Goal: Task Accomplishment & Management: Complete application form

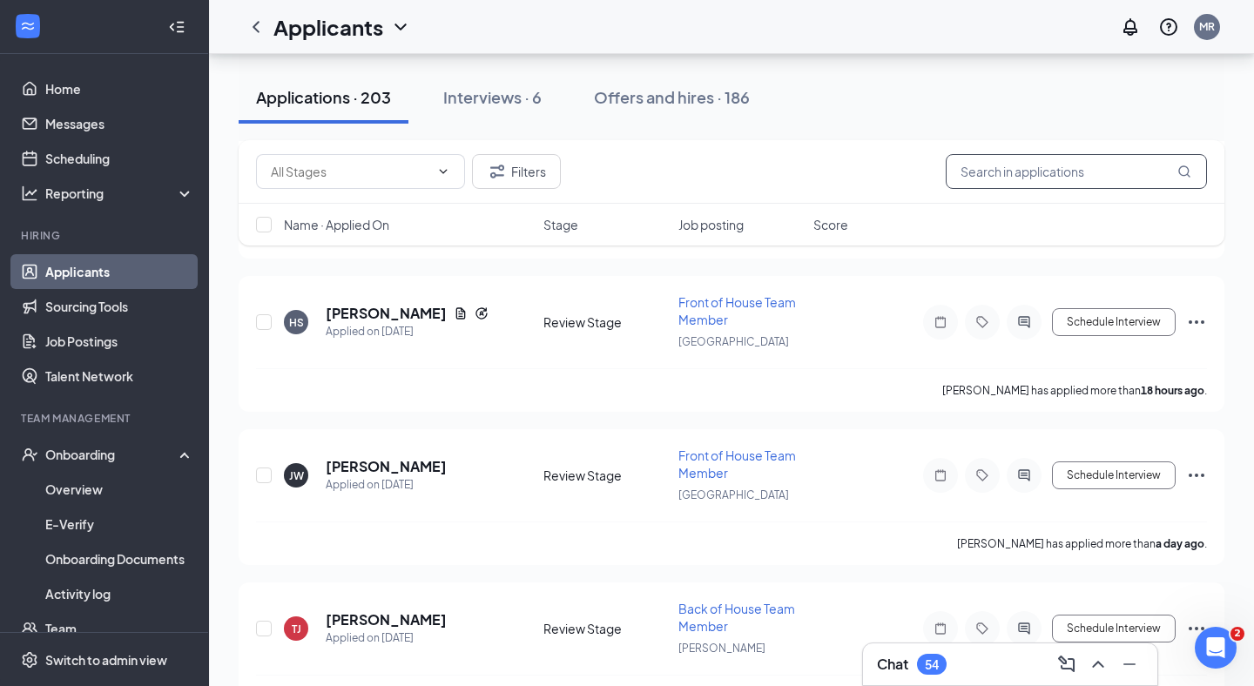
click at [1046, 170] on input "text" at bounding box center [1075, 171] width 261 height 35
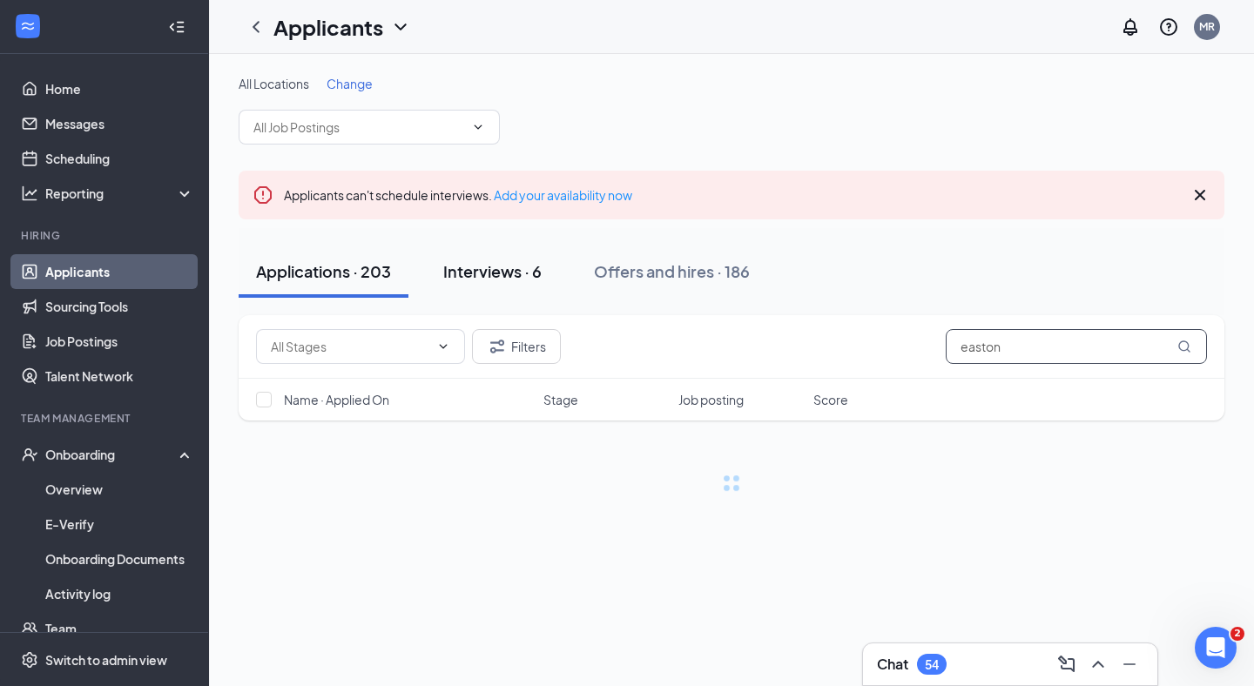
type input "easton"
click at [496, 266] on div "Interviews · 6" at bounding box center [492, 271] width 98 height 22
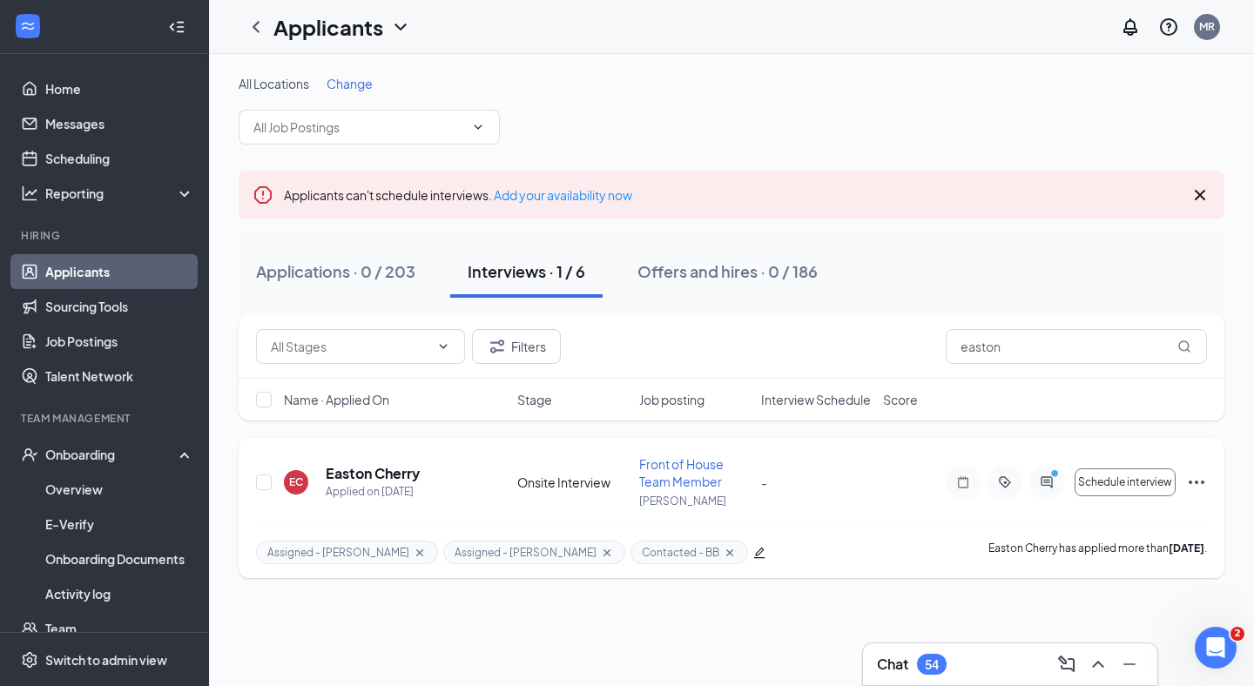
click at [1195, 481] on icon "Ellipses" at bounding box center [1196, 482] width 16 height 3
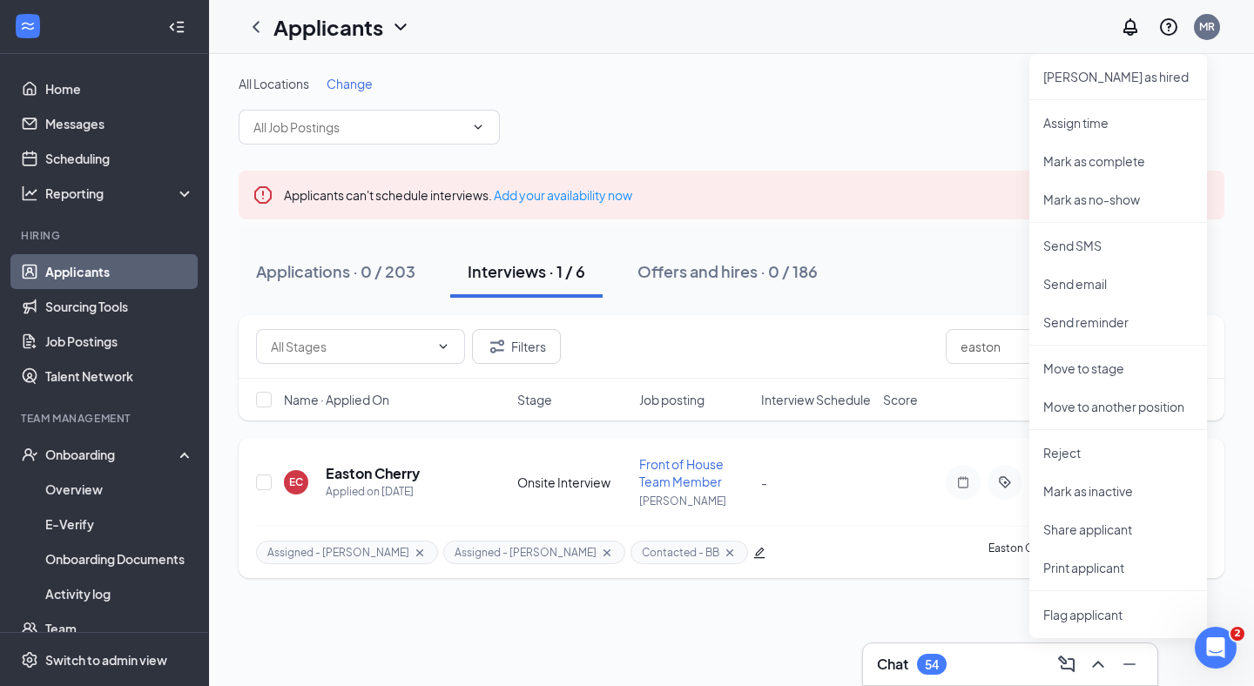
click at [905, 541] on div "Assigned - [PERSON_NAME] Assigned - [PERSON_NAME] Contacted - [PERSON_NAME] has…" at bounding box center [731, 552] width 951 height 52
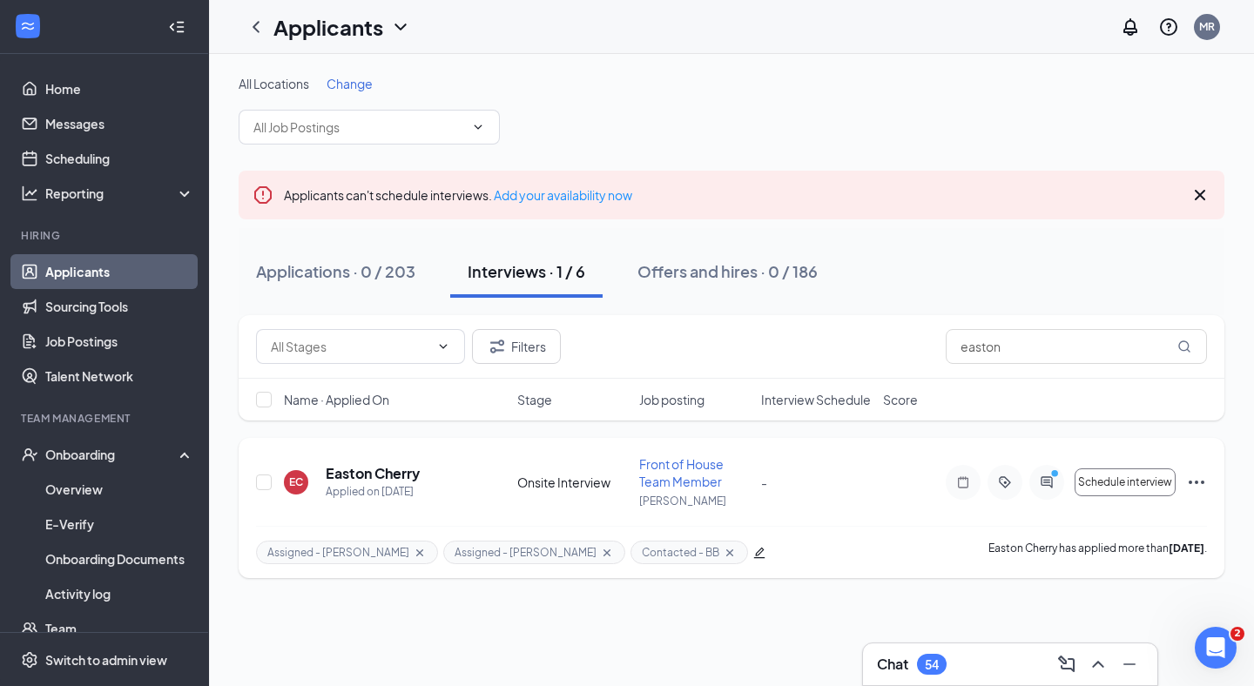
click at [1206, 485] on icon "Ellipses" at bounding box center [1196, 482] width 21 height 21
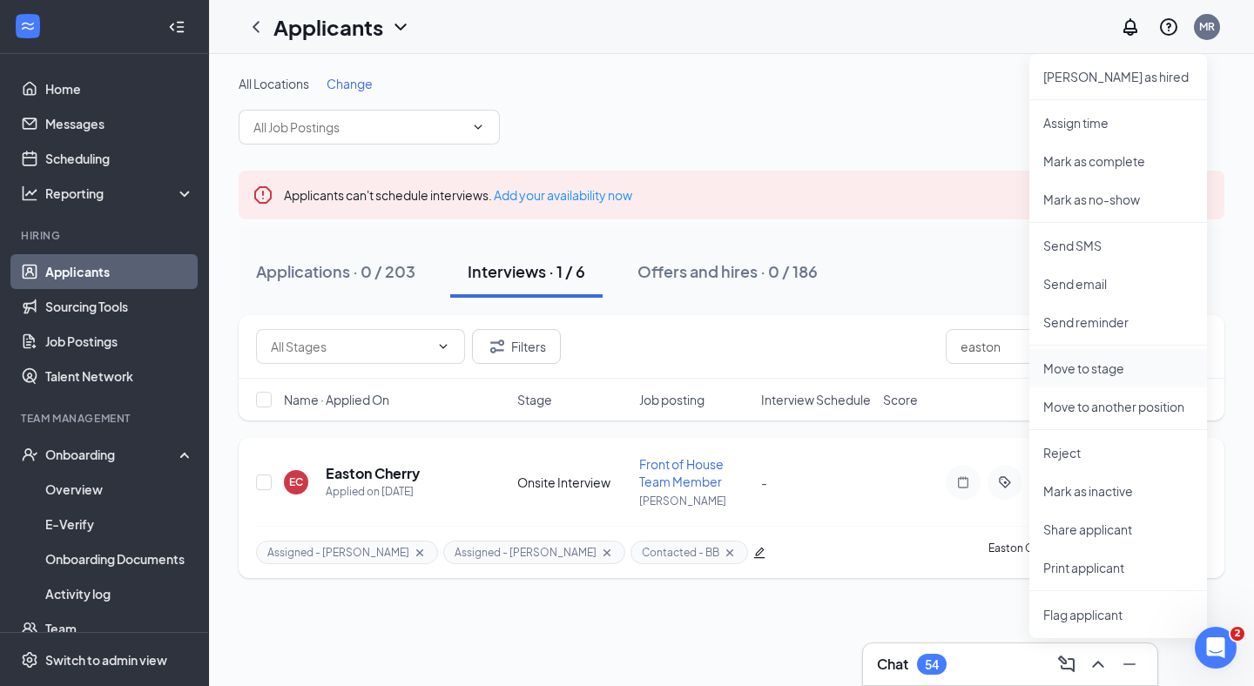
click at [1124, 370] on p "Move to stage" at bounding box center [1118, 368] width 150 height 17
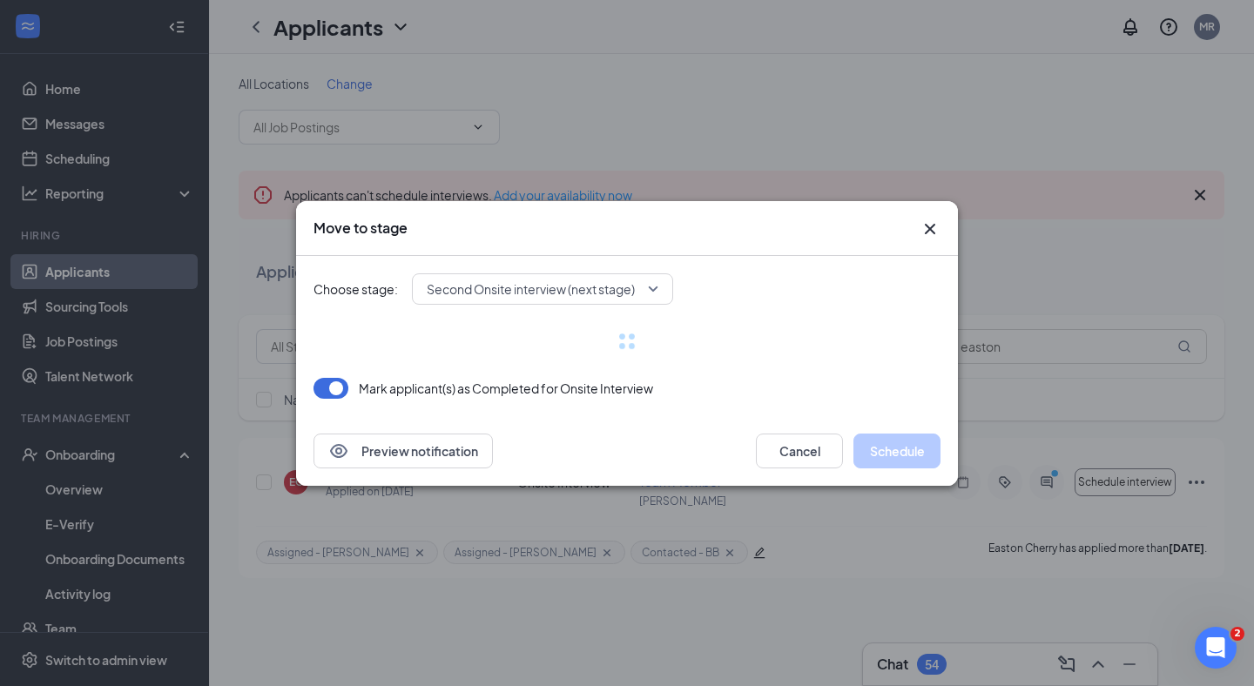
click at [631, 287] on div "Second Onsite interview (next stage)" at bounding box center [542, 288] width 261 height 31
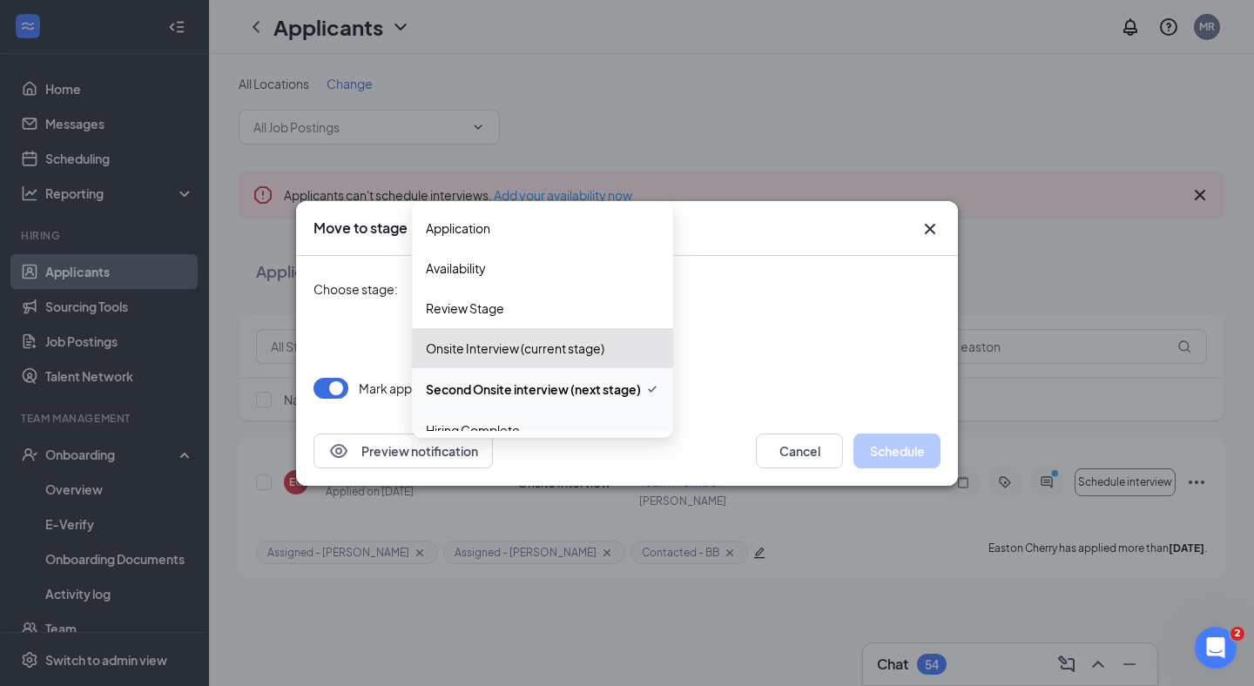
click at [534, 427] on span "Hiring Complete" at bounding box center [542, 429] width 233 height 19
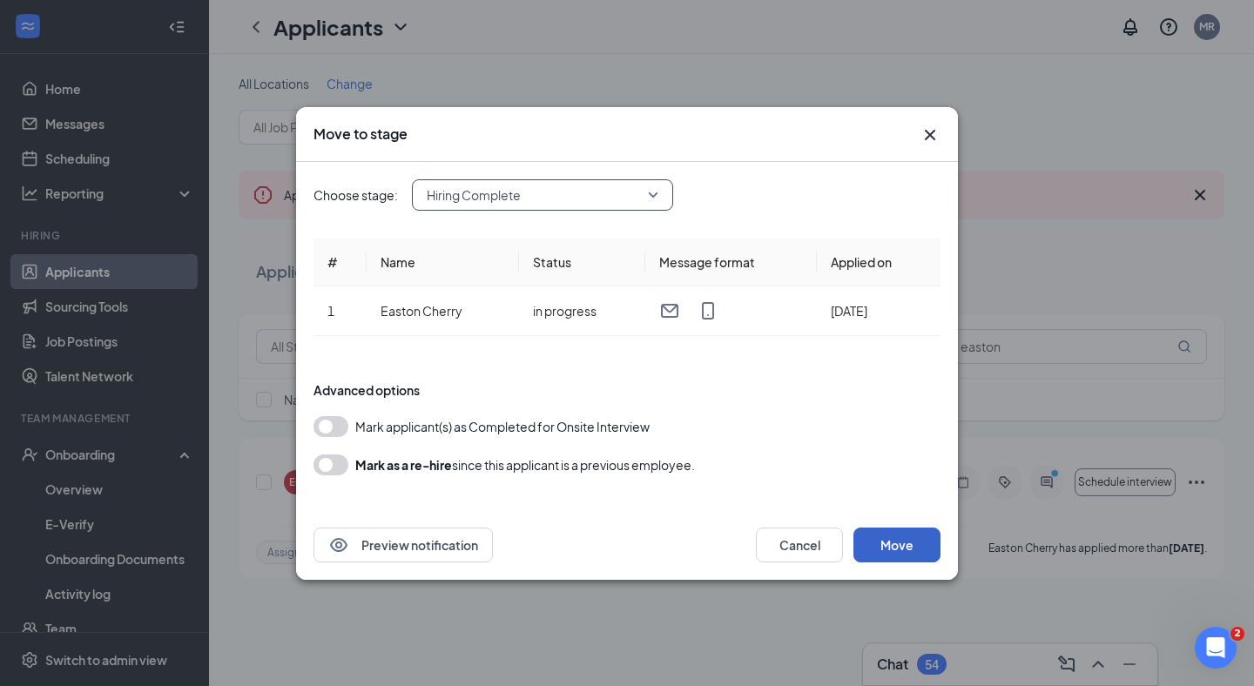
click at [900, 554] on button "Move" at bounding box center [896, 545] width 87 height 35
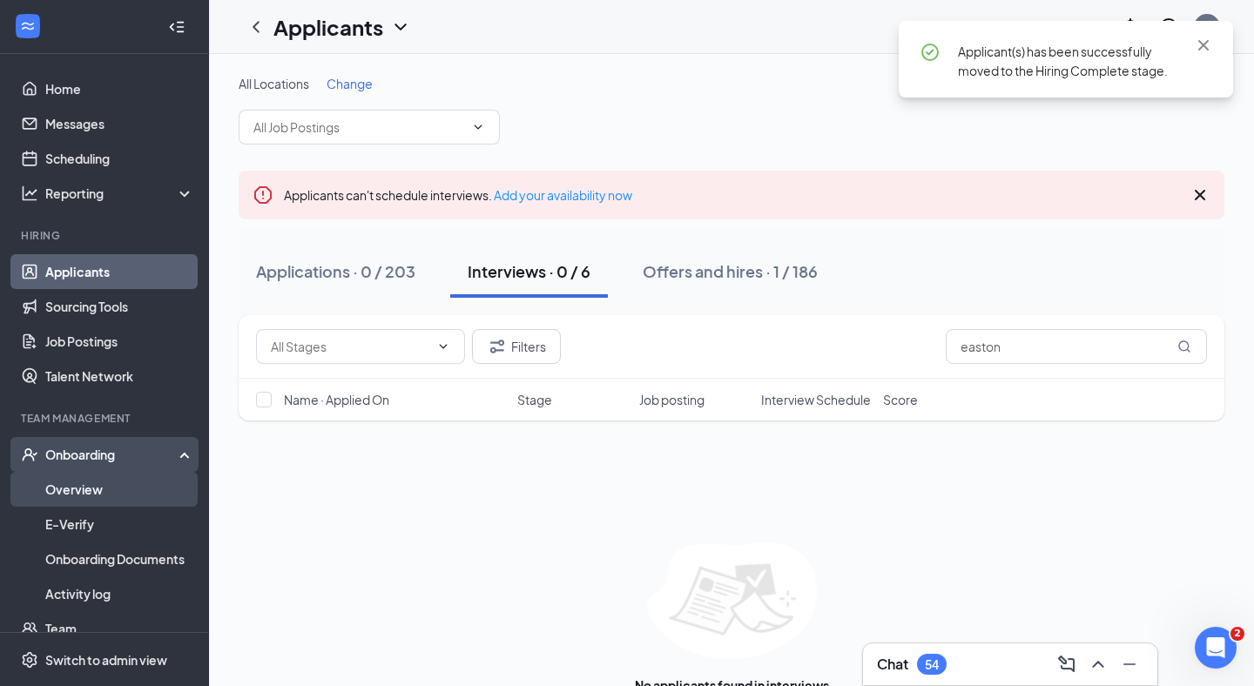
click at [71, 487] on link "Overview" at bounding box center [119, 489] width 149 height 35
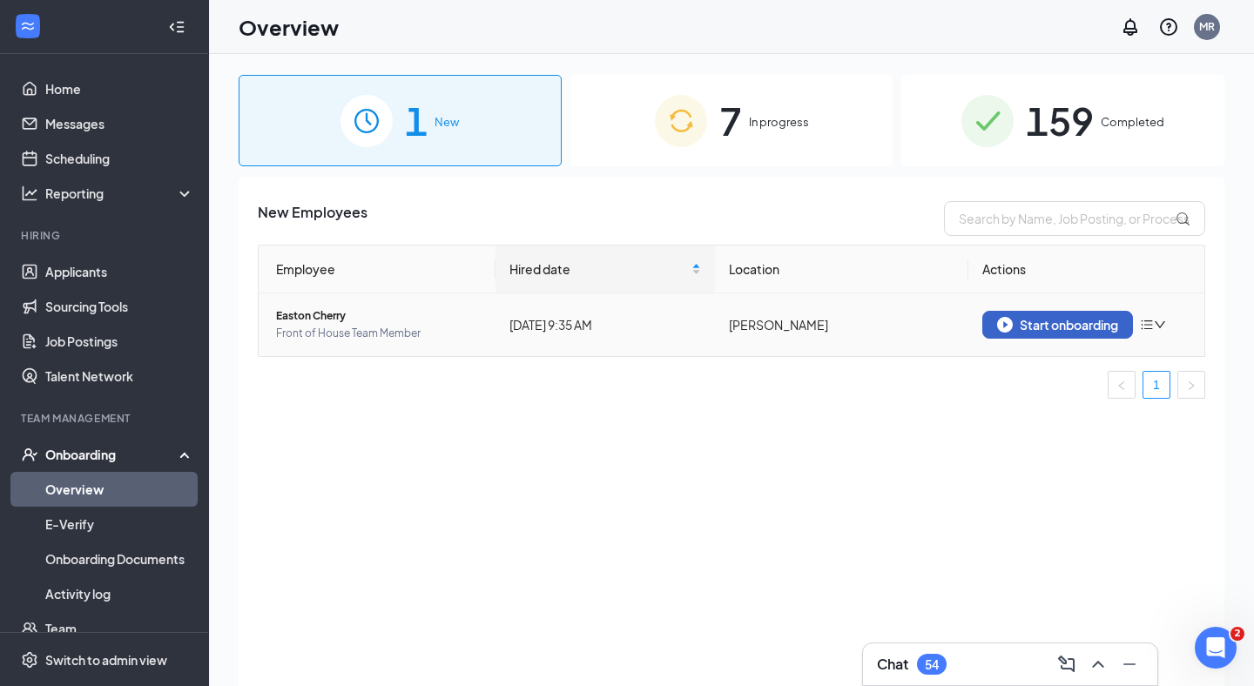
click at [1065, 326] on div "Start onboarding" at bounding box center [1057, 325] width 121 height 16
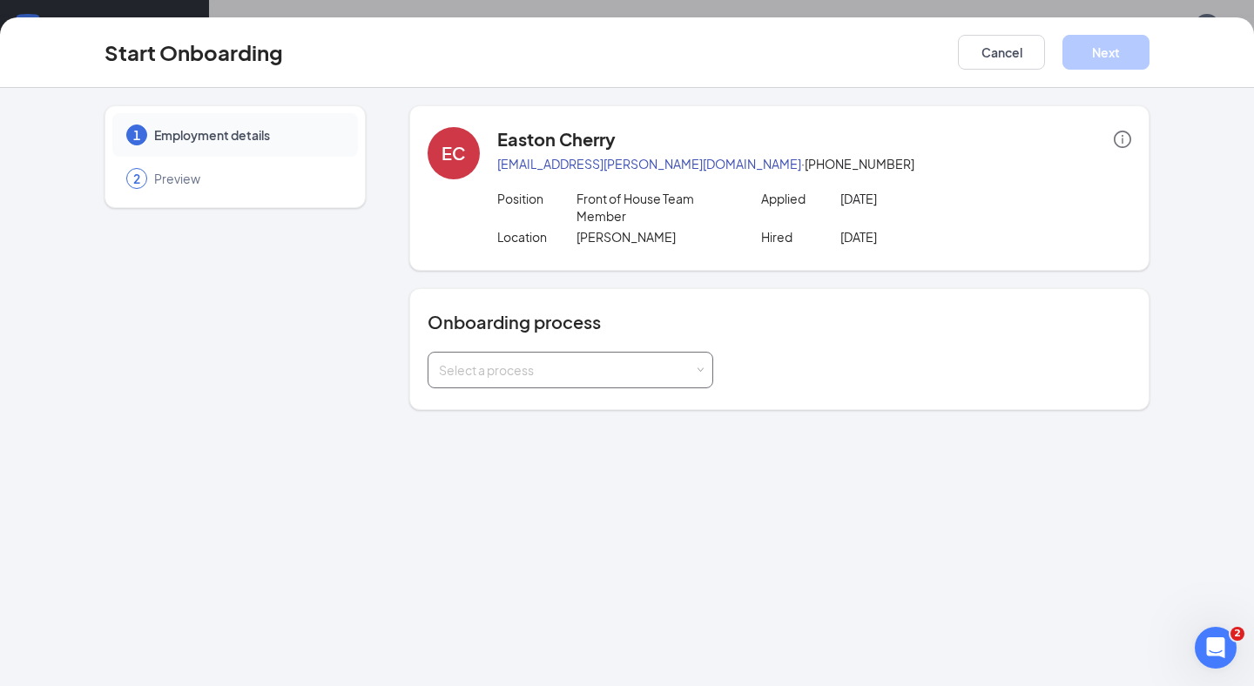
click at [655, 358] on div "Select a process" at bounding box center [570, 370] width 263 height 35
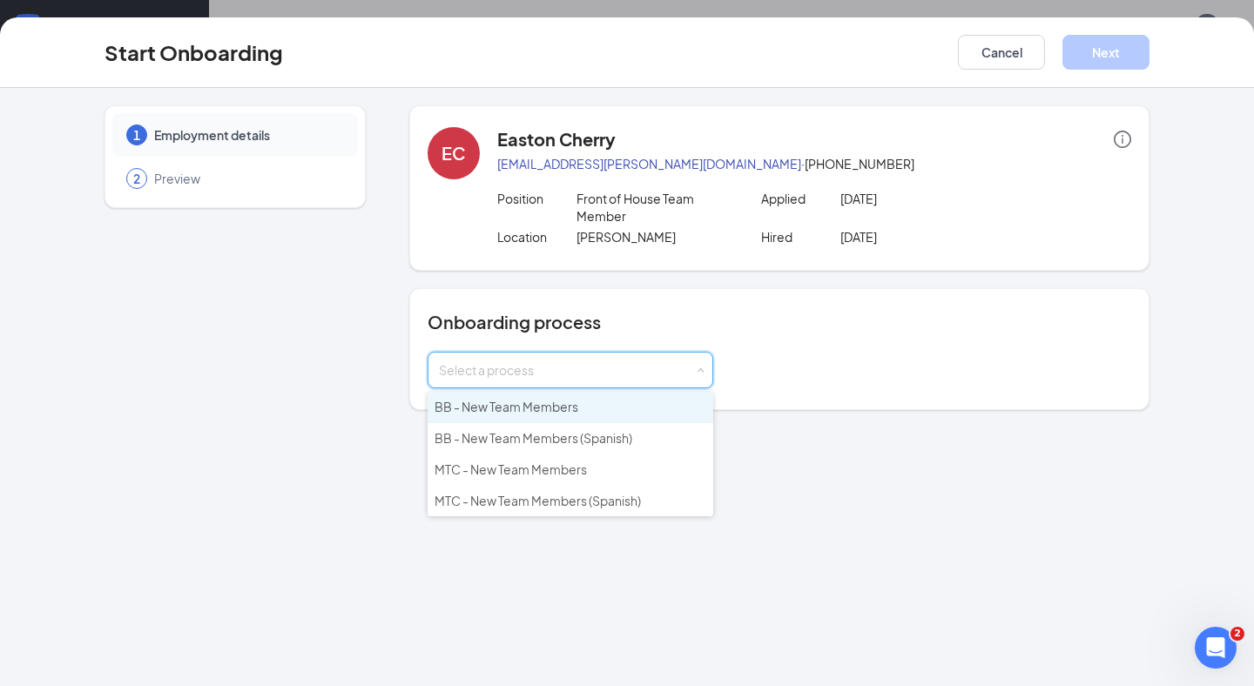
click at [556, 406] on span "BB - New Team Members" at bounding box center [506, 407] width 144 height 16
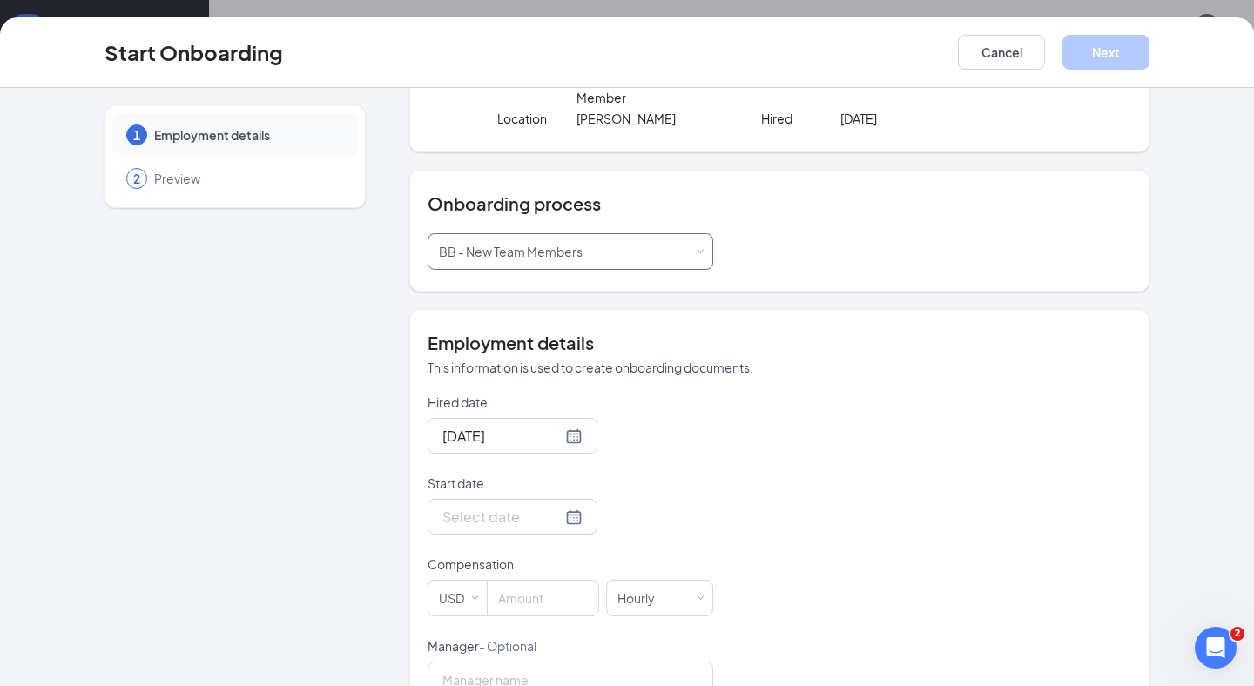
scroll to position [119, 0]
click at [557, 516] on div at bounding box center [512, 516] width 140 height 22
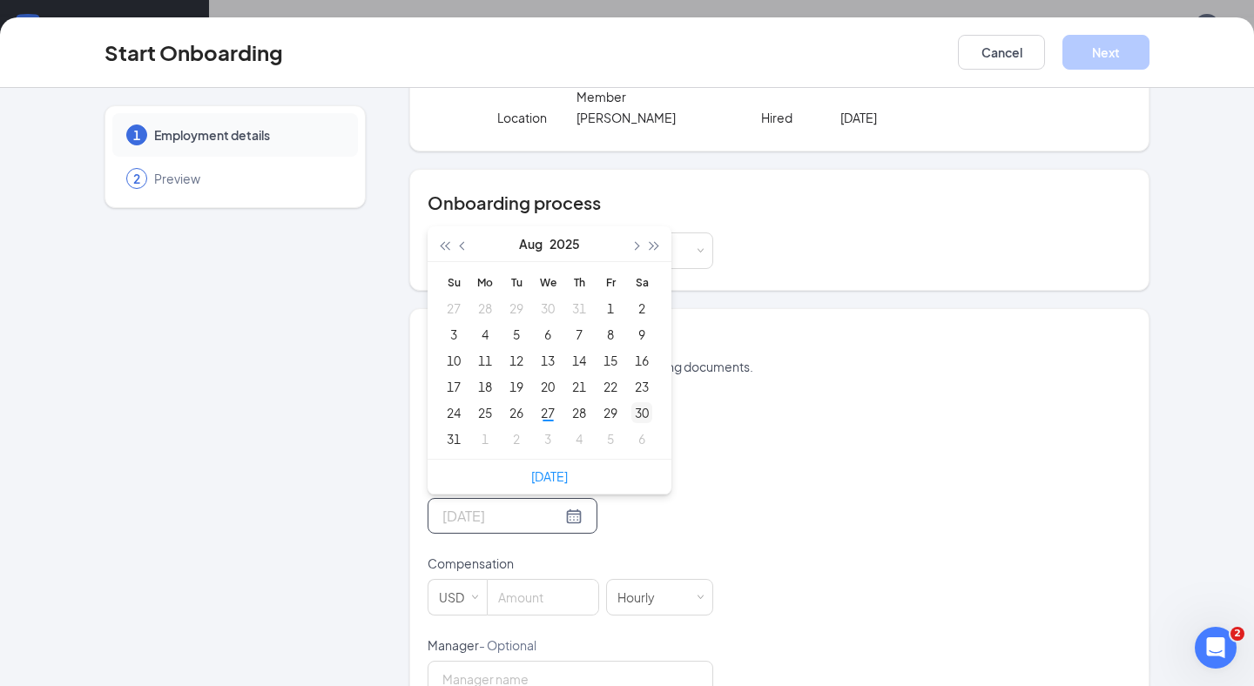
type input "[DATE]"
click at [647, 416] on div "30" at bounding box center [641, 412] width 21 height 21
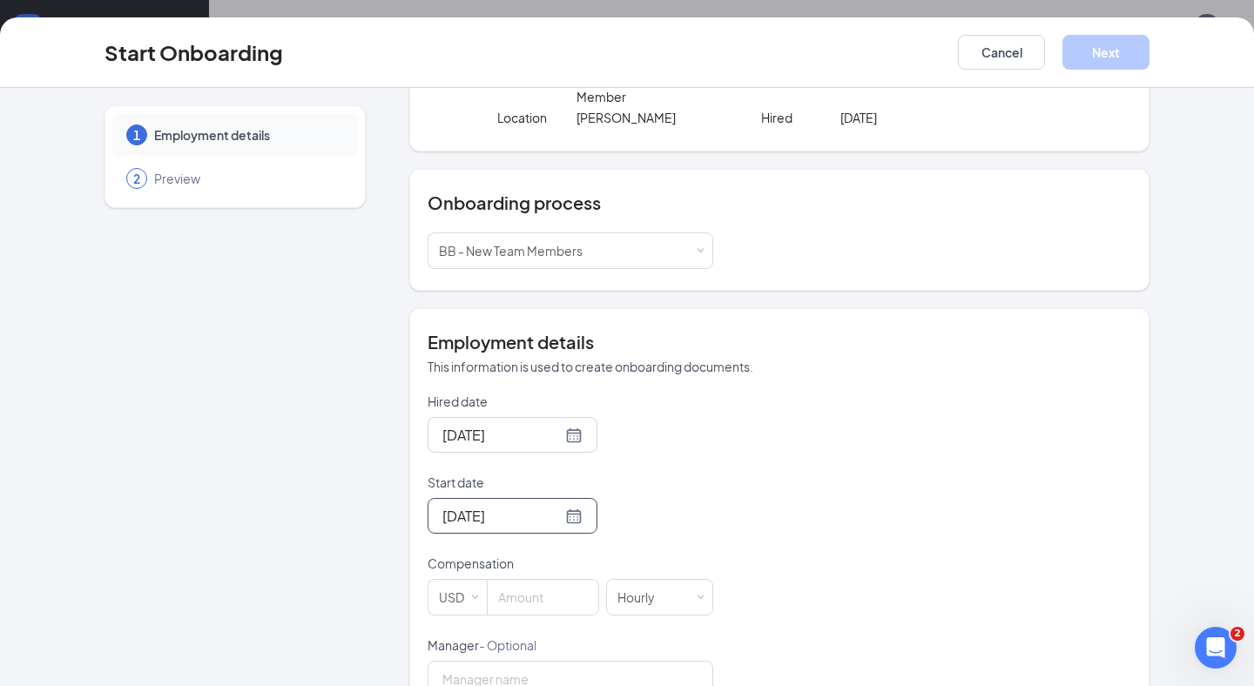
click at [778, 445] on div "Hired date [DATE] Start date [DATE] [DATE] Su Mo Tu We Th Fr Sa 27 28 29 30 31 …" at bounding box center [778, 677] width 703 height 569
click at [549, 599] on input at bounding box center [542, 597] width 111 height 35
type input "10"
click at [779, 455] on div "Hired date [DATE] Start date [DATE] [DATE] Su Mo Tu We Th Fr Sa 27 28 29 30 31 …" at bounding box center [778, 677] width 703 height 569
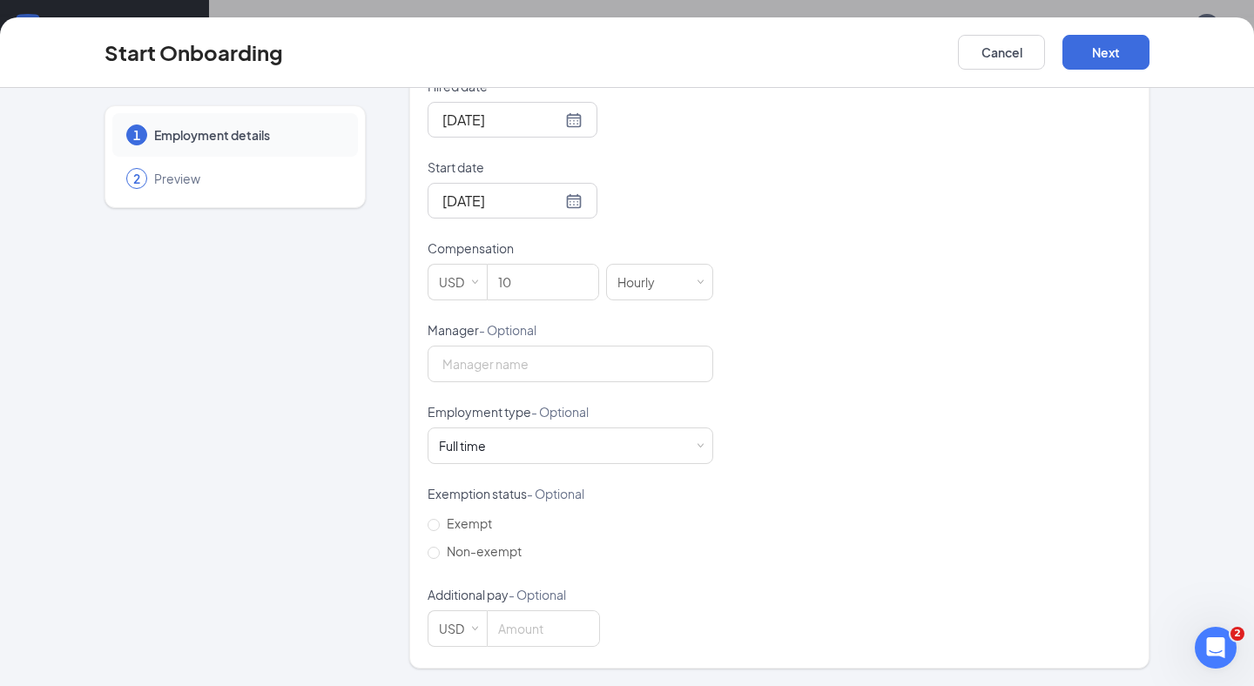
scroll to position [434, 0]
click at [637, 442] on div "Full time Works 30+ hours per week and is reasonably expected to work" at bounding box center [570, 445] width 263 height 35
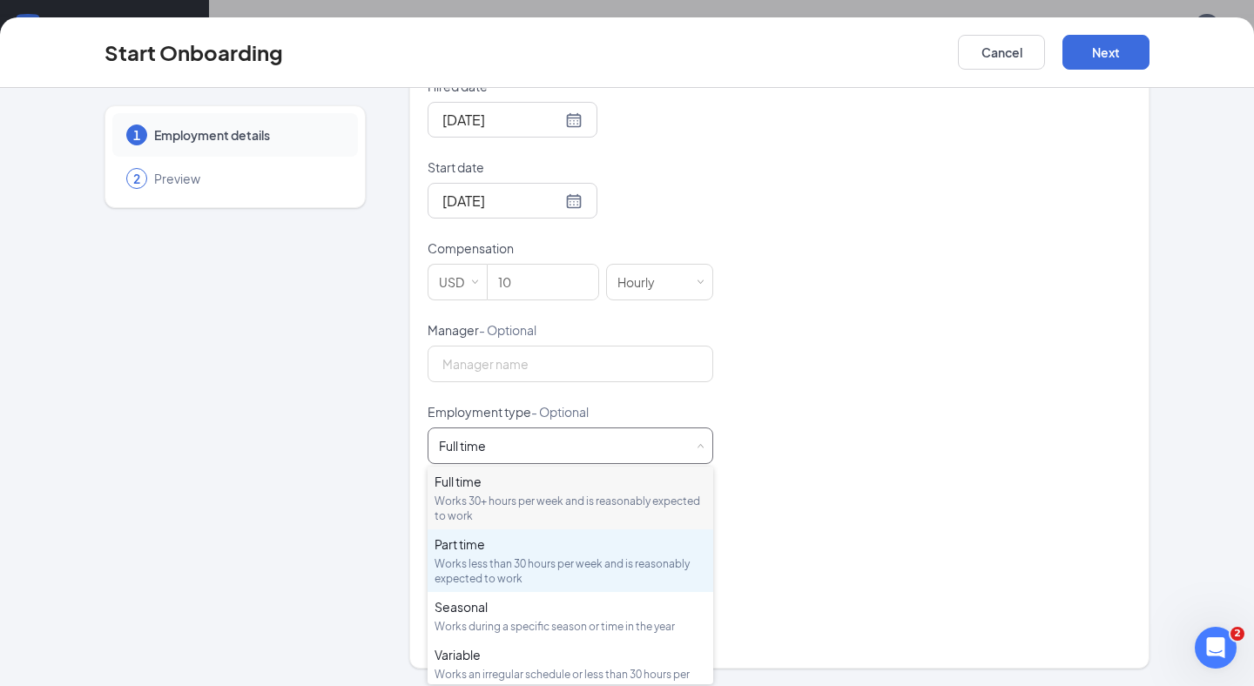
click at [518, 555] on div "Part time Works less than 30 hours per week and is reasonably expected to work" at bounding box center [570, 560] width 272 height 50
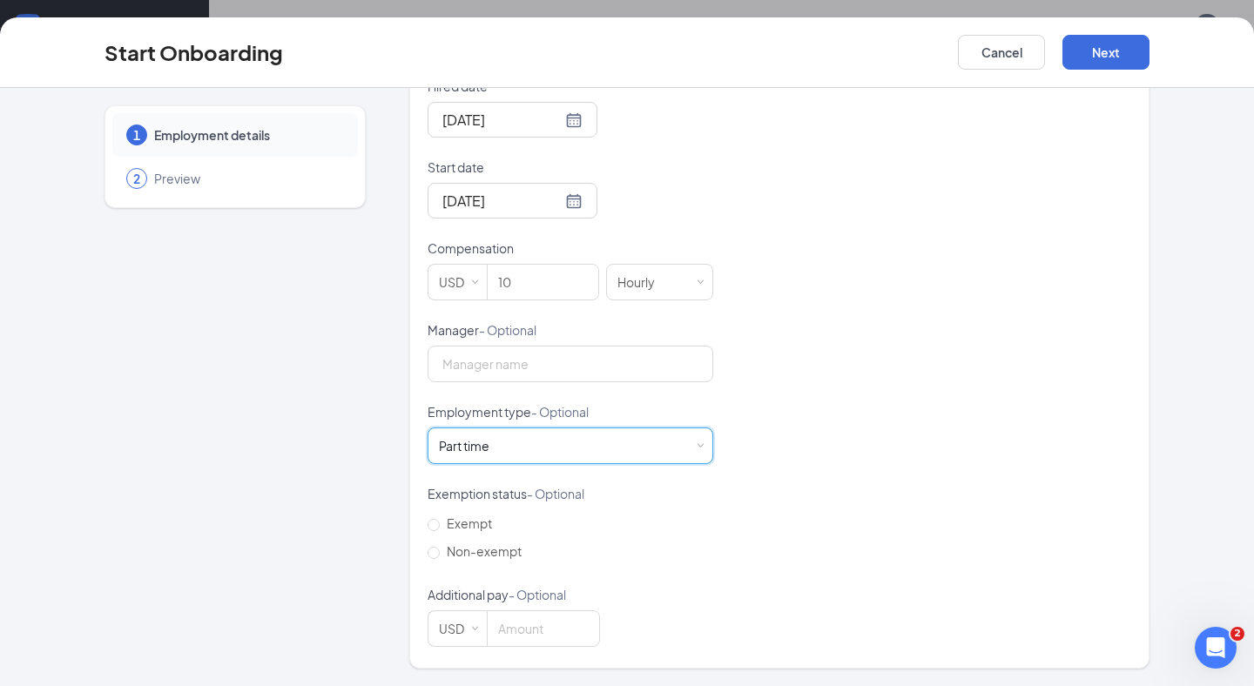
click at [911, 513] on div "Hired date [DATE] Start date [DATE] [DATE] Su Mo Tu We Th Fr Sa 27 28 29 30 31 …" at bounding box center [778, 361] width 703 height 569
click at [433, 555] on input "Non-exempt" at bounding box center [433, 553] width 12 height 12
radio input "true"
click at [1109, 37] on button "Next" at bounding box center [1105, 52] width 87 height 35
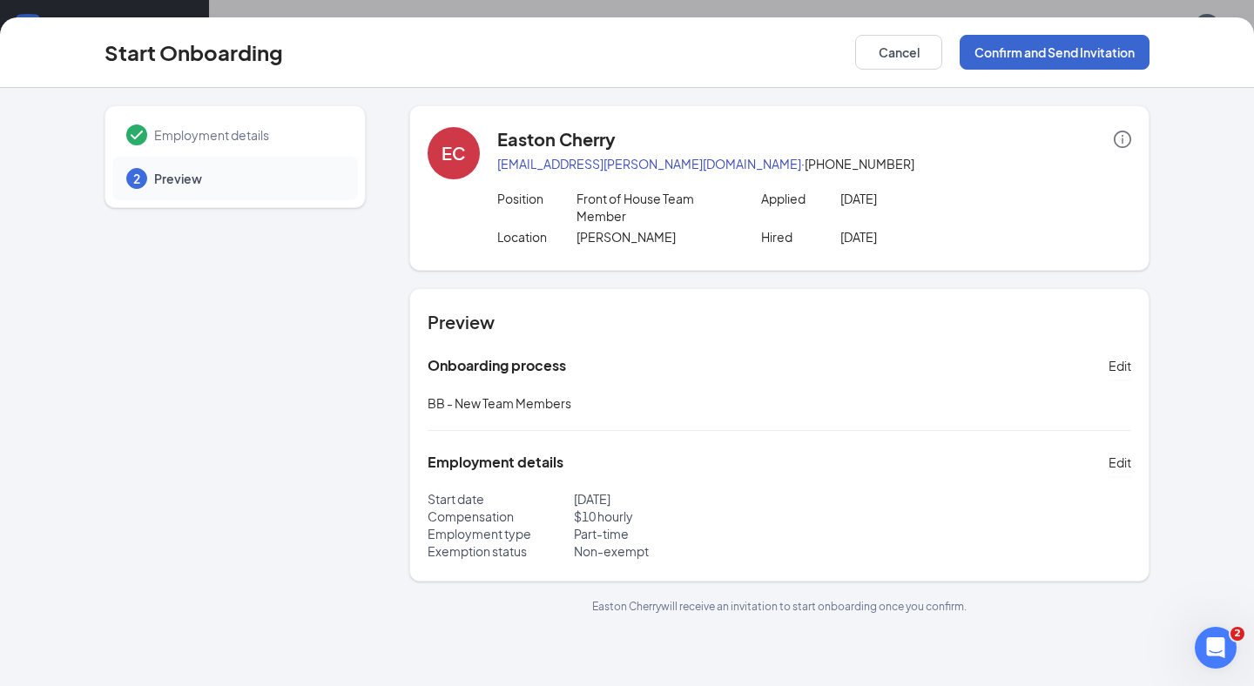
scroll to position [0, 0]
click at [1047, 58] on button "Confirm and Send Invitation" at bounding box center [1054, 52] width 190 height 35
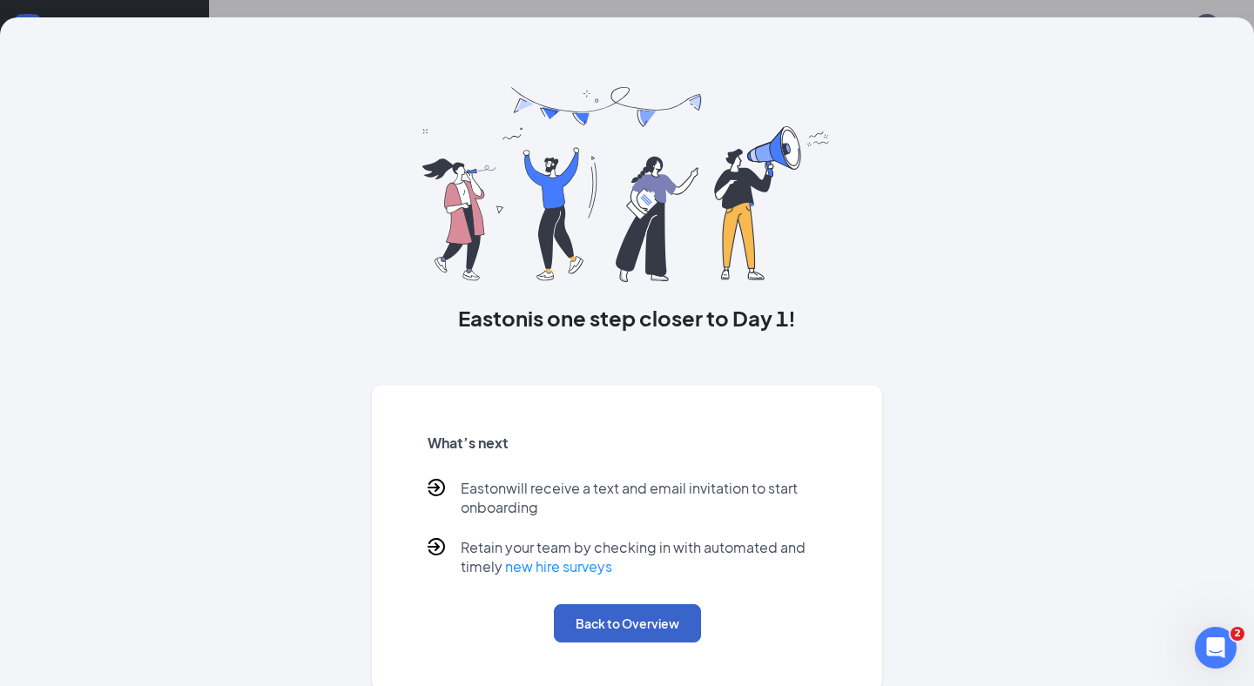
click at [654, 619] on button "Back to Overview" at bounding box center [627, 623] width 147 height 38
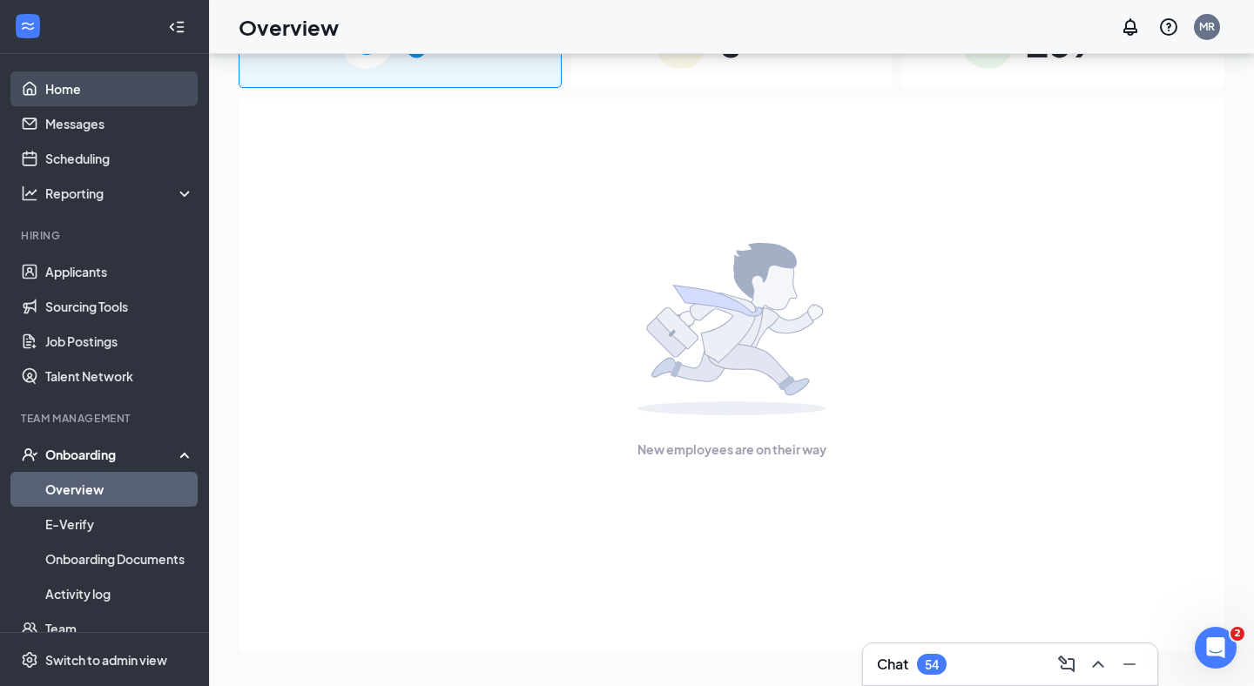
click at [75, 81] on link "Home" at bounding box center [119, 88] width 149 height 35
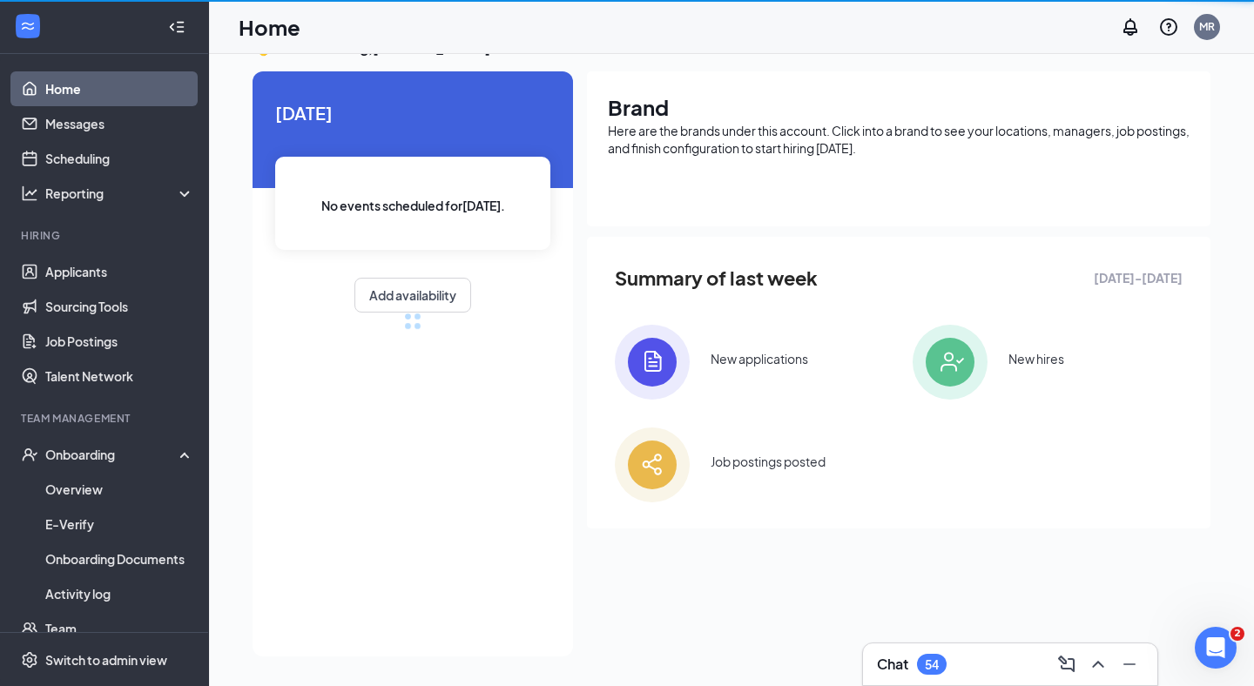
scroll to position [78, 0]
